Goal: Task Accomplishment & Management: Use online tool/utility

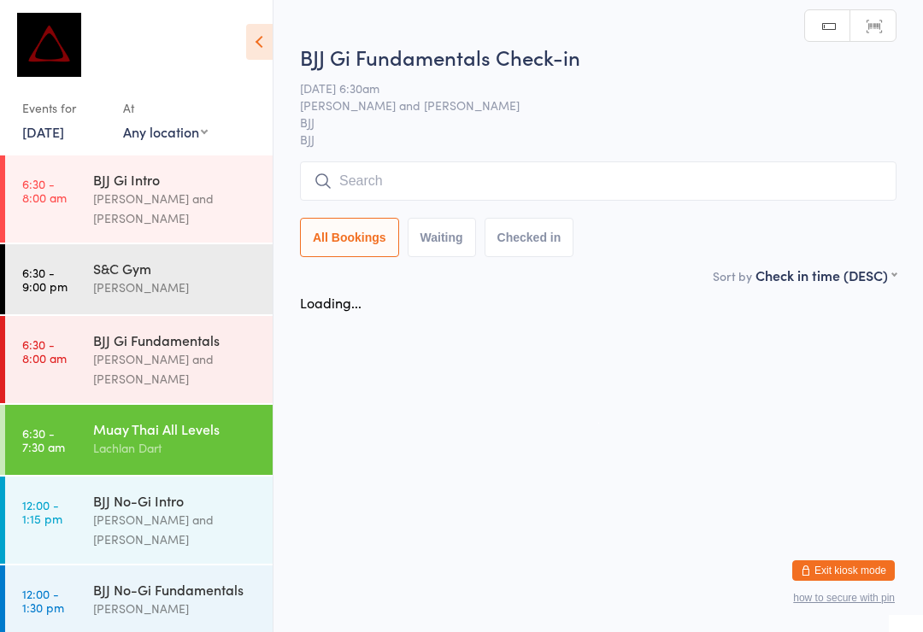
scroll to position [176, 0]
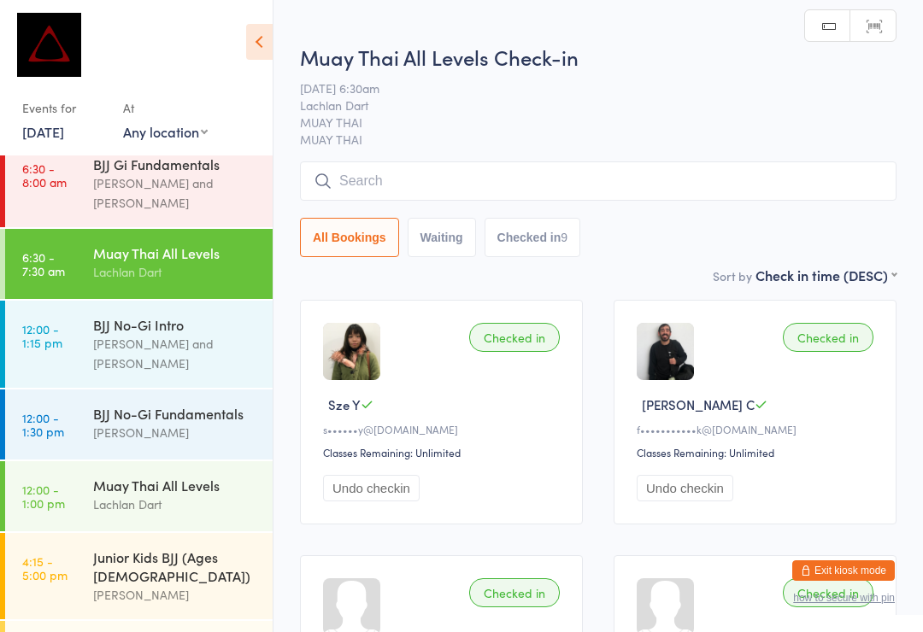
click at [488, 191] on input "search" at bounding box center [598, 180] width 596 height 39
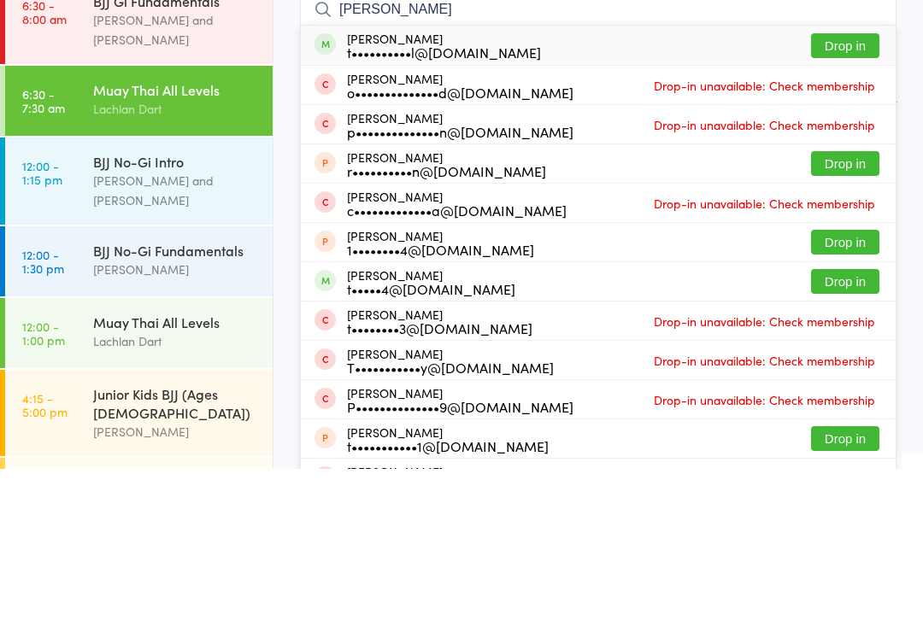
type input "[PERSON_NAME]"
click at [854, 196] on button "Drop in" at bounding box center [845, 208] width 68 height 25
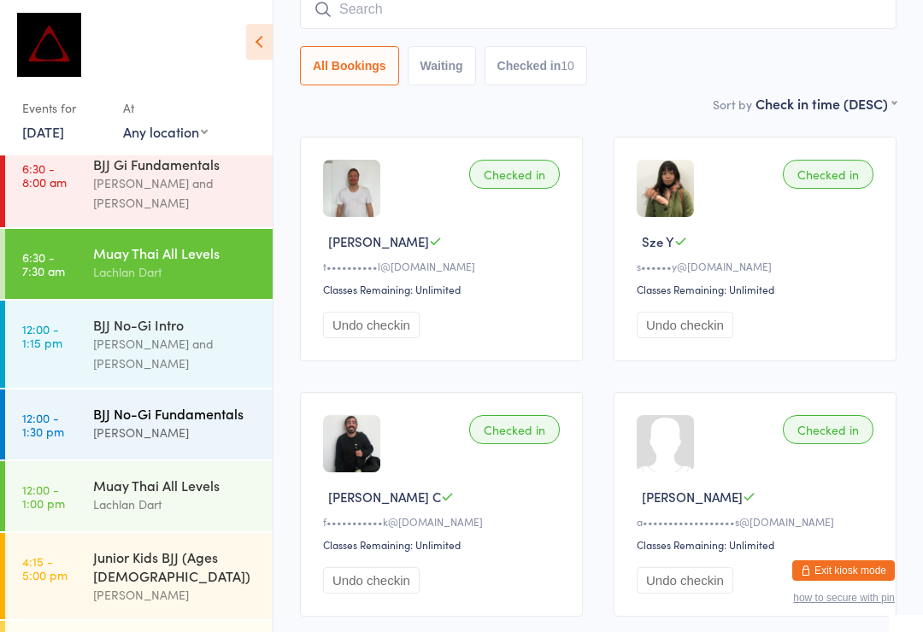
click at [71, 393] on link "12:00 - 1:30 pm BJJ No-Gi Fundamentals [PERSON_NAME]" at bounding box center [138, 425] width 267 height 70
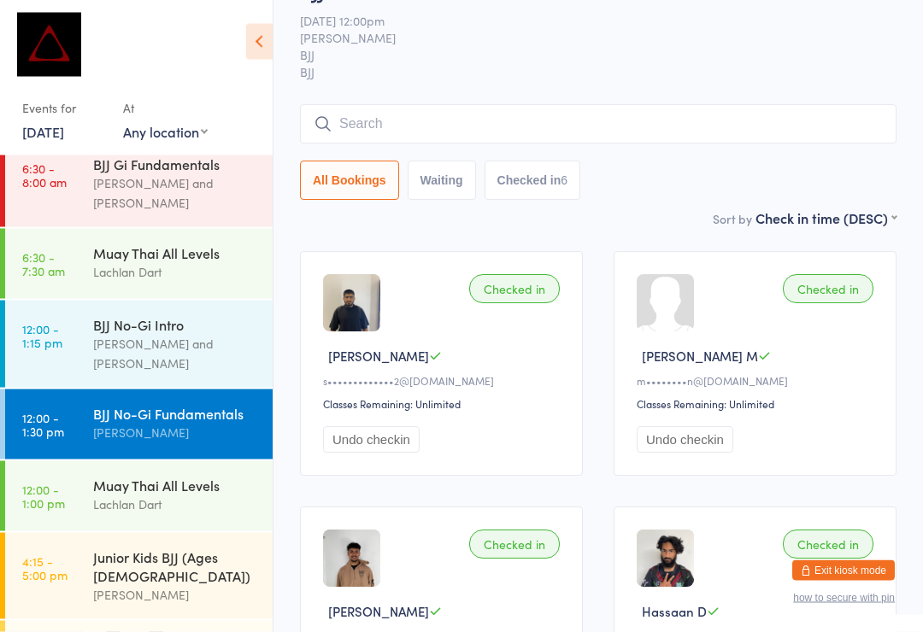
scroll to position [49, 0]
click at [370, 126] on input "search" at bounding box center [598, 123] width 596 height 39
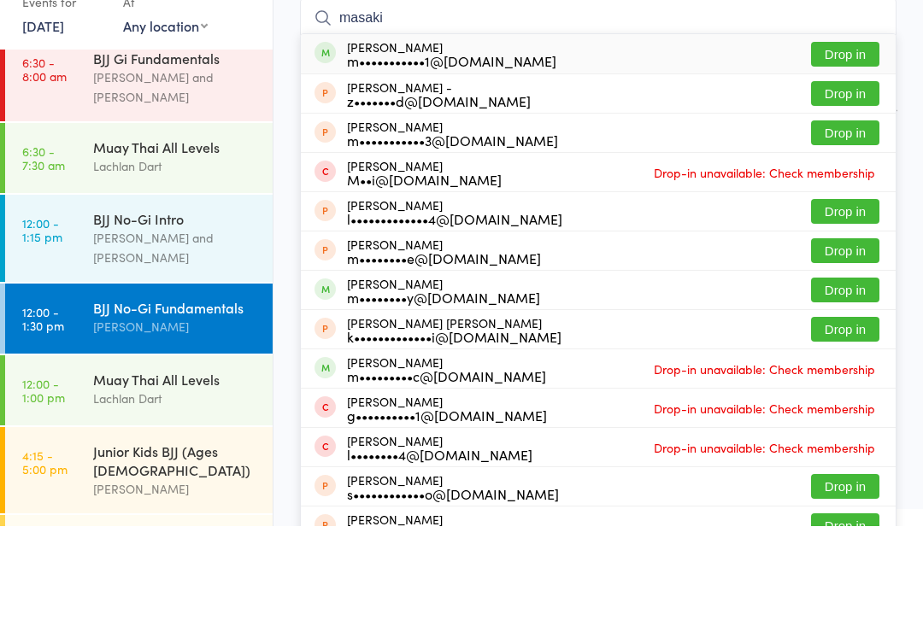
type input "masaki"
click at [836, 148] on button "Drop in" at bounding box center [845, 160] width 68 height 25
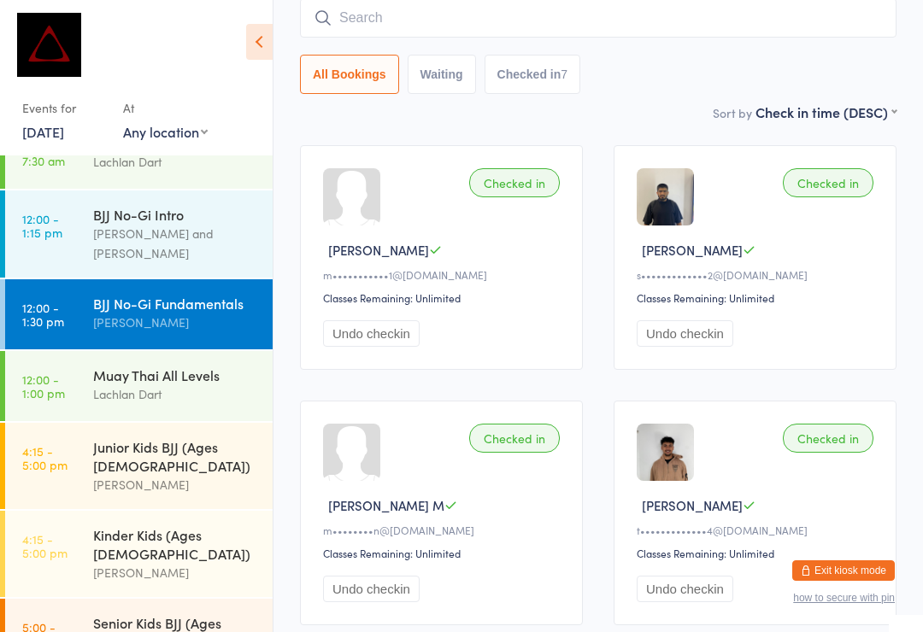
scroll to position [285, 0]
click at [786, 32] on input "search" at bounding box center [598, 17] width 596 height 39
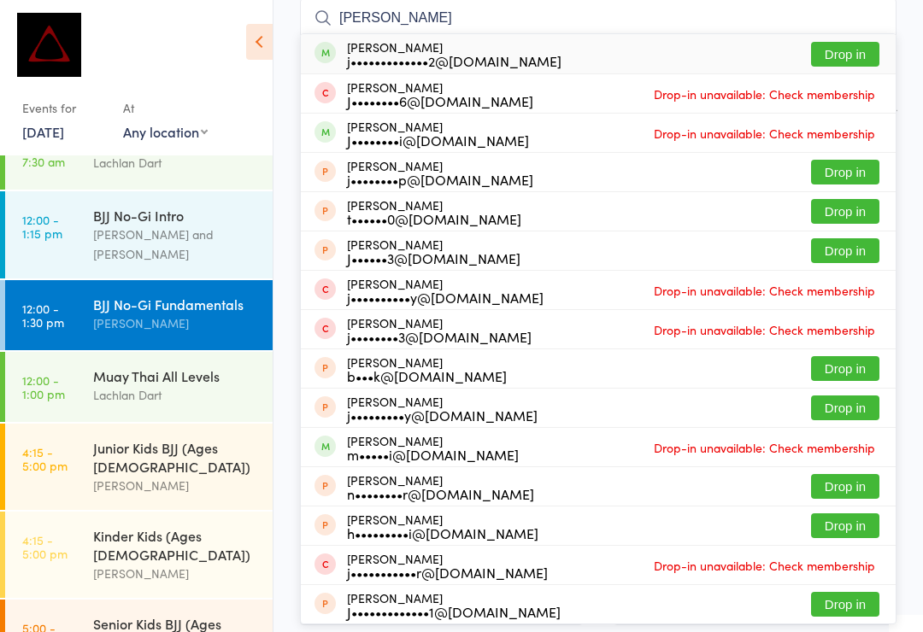
type input "[PERSON_NAME]"
click at [852, 59] on button "Drop in" at bounding box center [845, 54] width 68 height 25
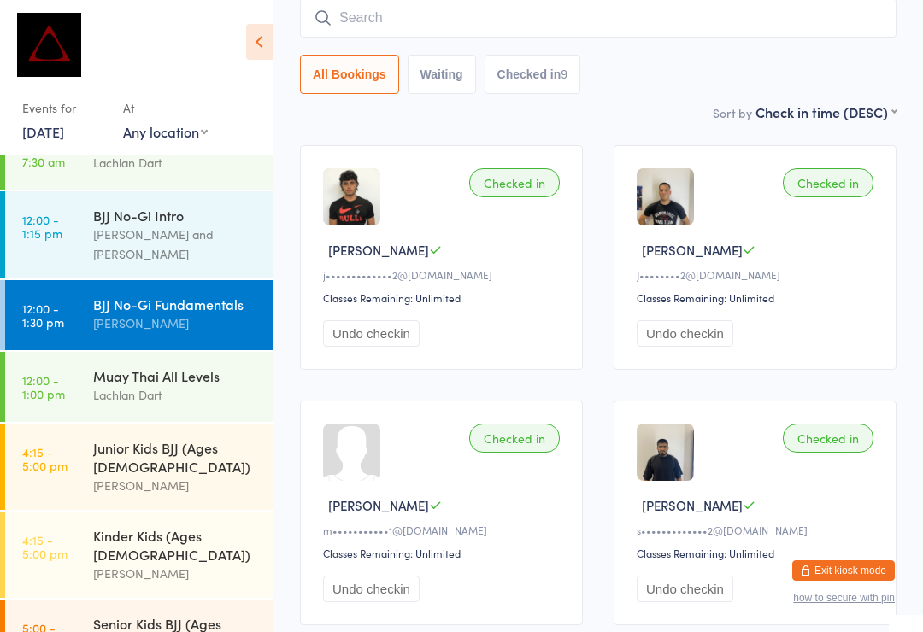
click at [560, 8] on input "search" at bounding box center [598, 17] width 596 height 39
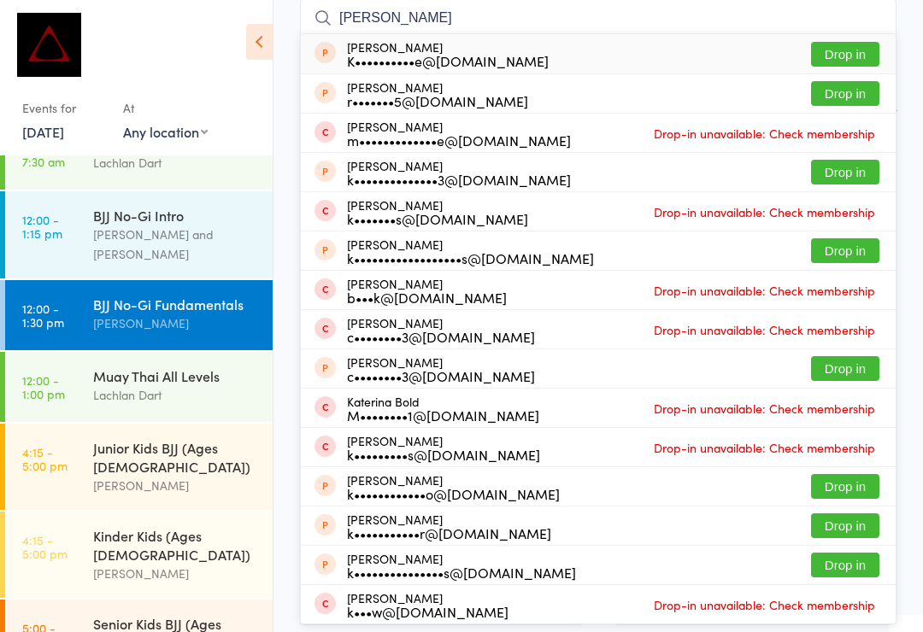
type input "[PERSON_NAME]"
click at [848, 53] on button "Drop in" at bounding box center [845, 54] width 68 height 25
